Goal: Task Accomplishment & Management: Manage account settings

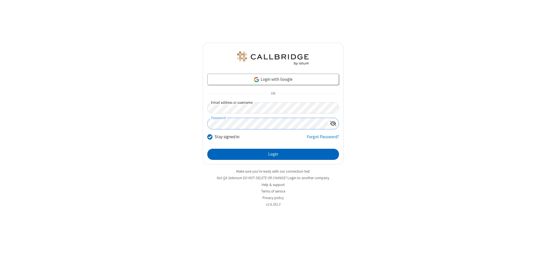
click at [273, 154] on button "Login" at bounding box center [273, 154] width 132 height 11
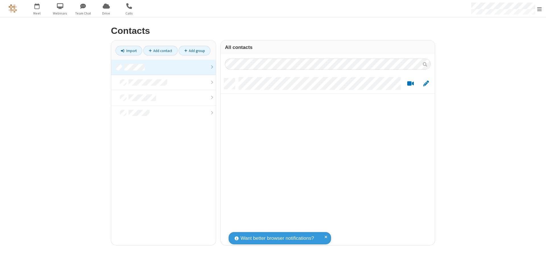
scroll to position [167, 210]
click at [163, 67] on link at bounding box center [163, 67] width 105 height 15
click at [160, 51] on link "Add contact" at bounding box center [160, 51] width 34 height 10
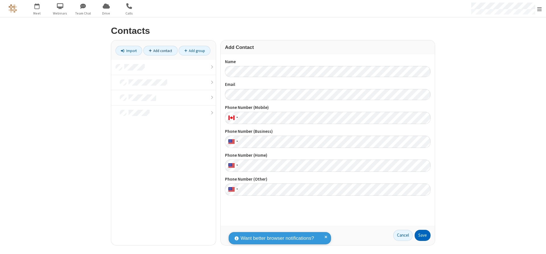
click at [422, 235] on button "Save" at bounding box center [422, 235] width 16 height 11
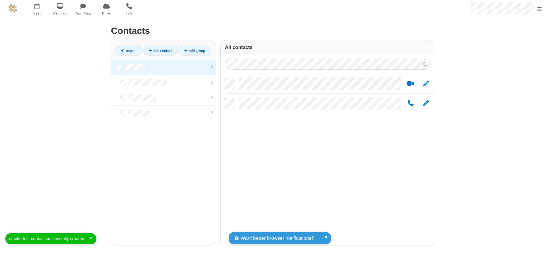
scroll to position [167, 210]
click at [160, 51] on link "Add contact" at bounding box center [160, 51] width 34 height 10
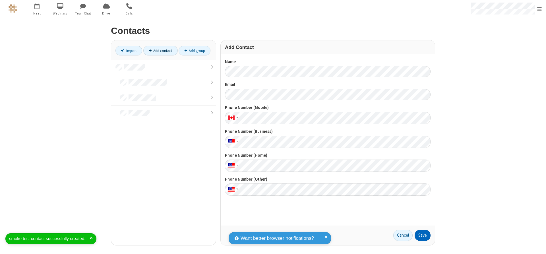
click at [422, 235] on button "Save" at bounding box center [422, 235] width 16 height 11
